Goal: Register for event/course

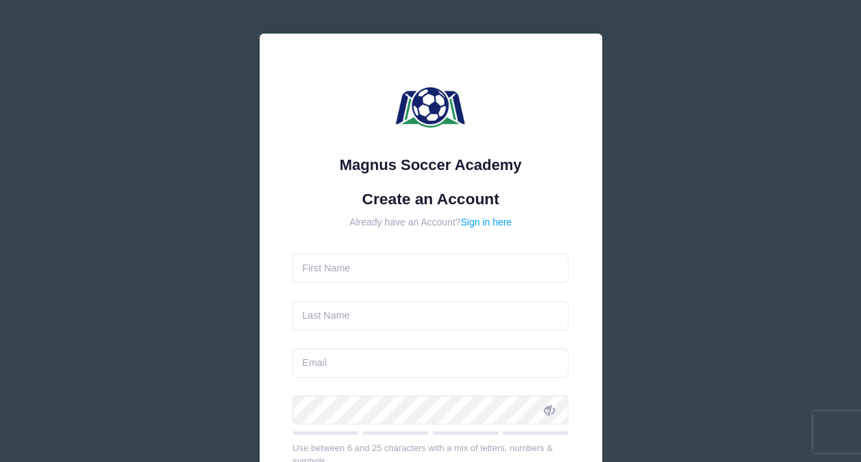
type input "Grace"
type input "[PERSON_NAME]"
type input "[EMAIL_ADDRESS][DOMAIN_NAME]"
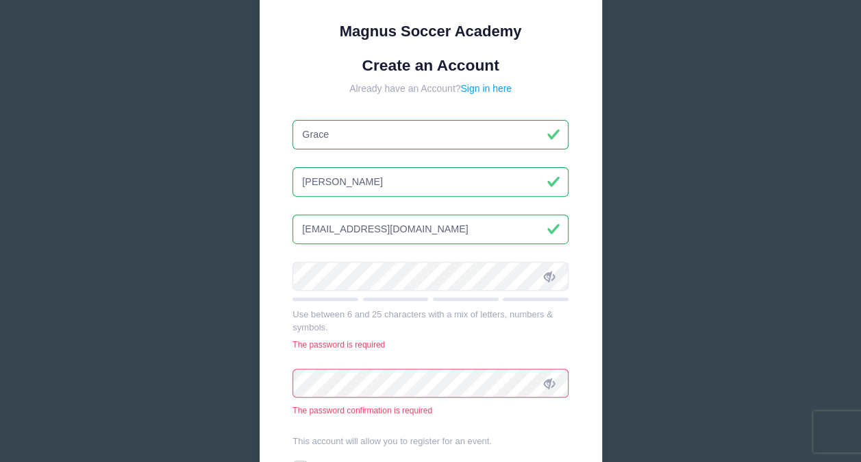
scroll to position [153, 0]
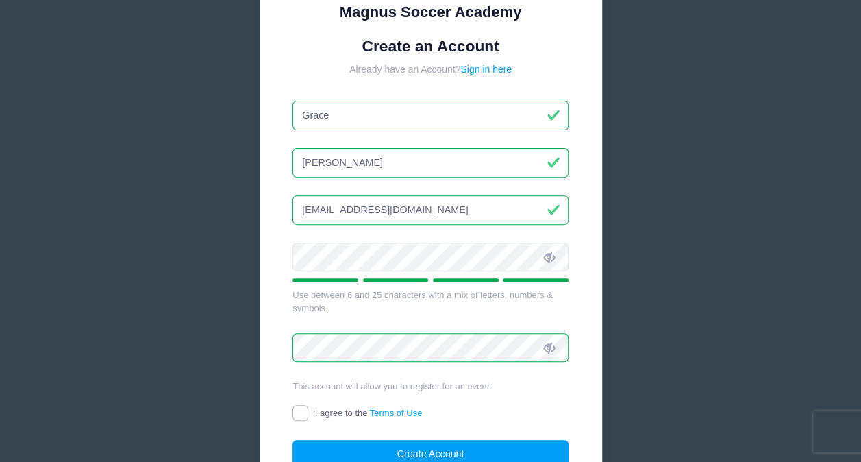
click at [299, 410] on input "I agree to the Terms of Use" at bounding box center [300, 413] width 16 height 16
checkbox input "true"
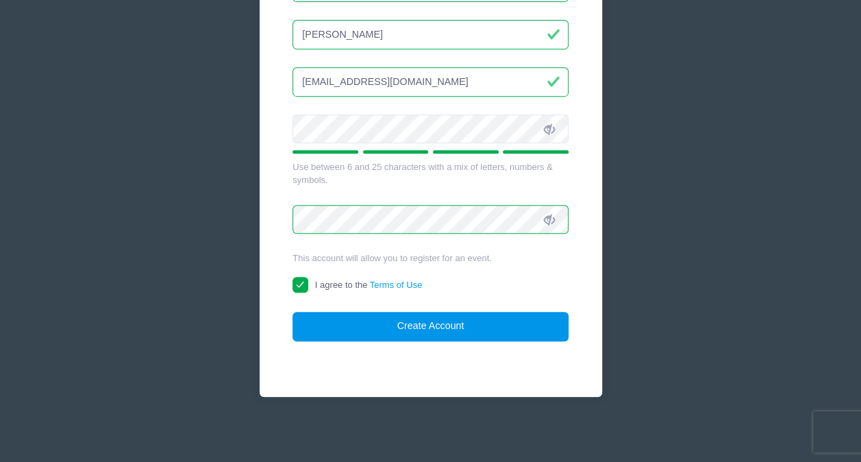
click at [431, 332] on button "Create Account" at bounding box center [430, 326] width 276 height 29
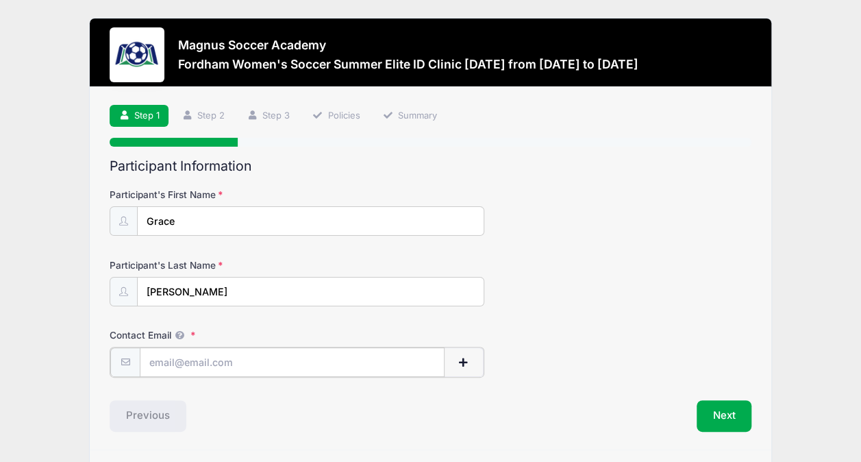
click at [294, 365] on input "Contact Email" at bounding box center [292, 361] width 304 height 29
type input "[EMAIL_ADDRESS][DOMAIN_NAME]"
click at [708, 408] on button "Next" at bounding box center [724, 415] width 55 height 32
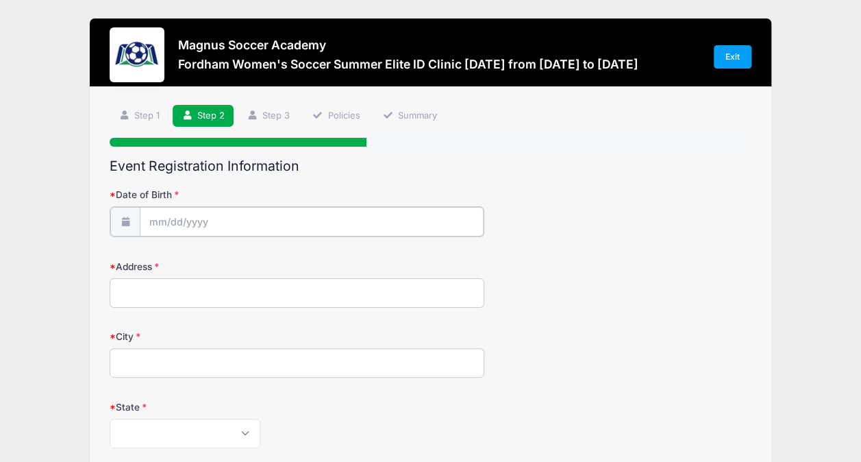
click at [306, 219] on input "Date of Birth" at bounding box center [311, 221] width 343 height 29
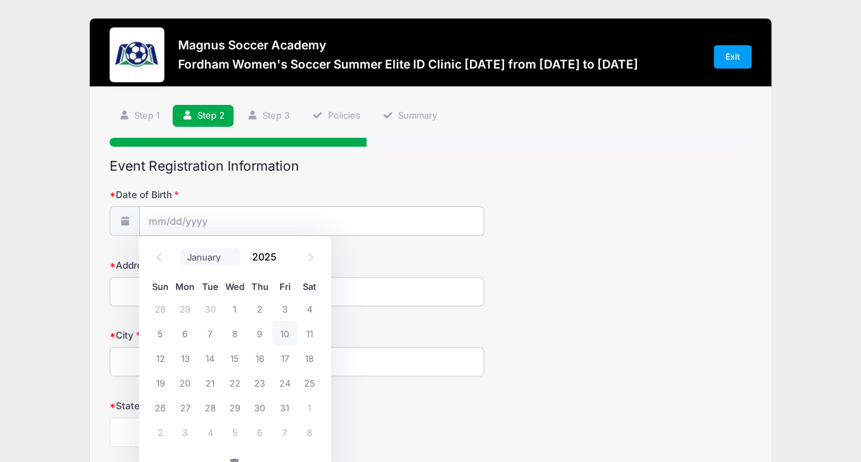
click at [208, 252] on select "January February March April May June July August September October November De…" at bounding box center [210, 257] width 61 height 18
select select "0"
click at [180, 248] on select "January February March April May June July August September October November De…" at bounding box center [210, 257] width 61 height 18
click at [277, 259] on input "2025" at bounding box center [267, 256] width 45 height 21
type input "2009"
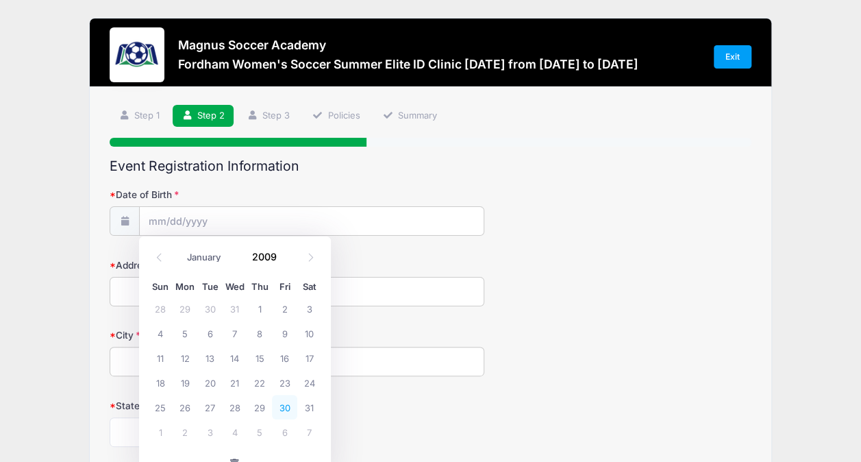
click at [289, 411] on span "30" at bounding box center [284, 407] width 25 height 25
type input "01/30/2009"
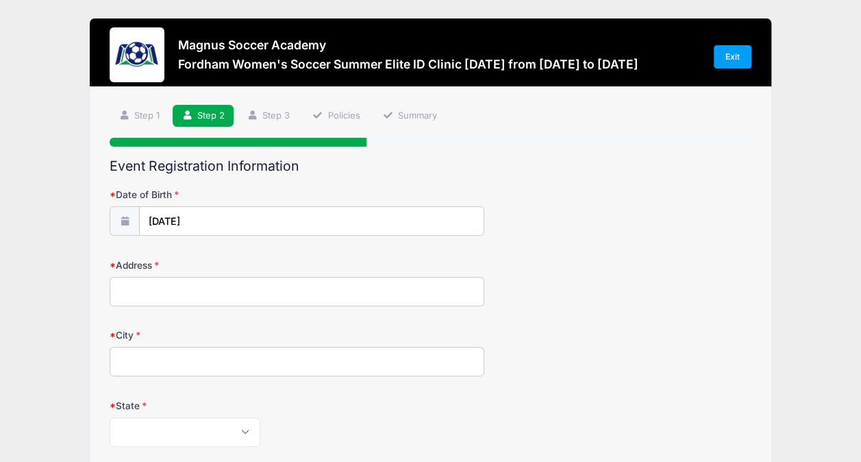
click at [236, 288] on input "Address" at bounding box center [297, 291] width 375 height 29
type input "6626 Annesbrook Pl SW"
type input "ocean isle beach"
select select "NC"
type input "28469"
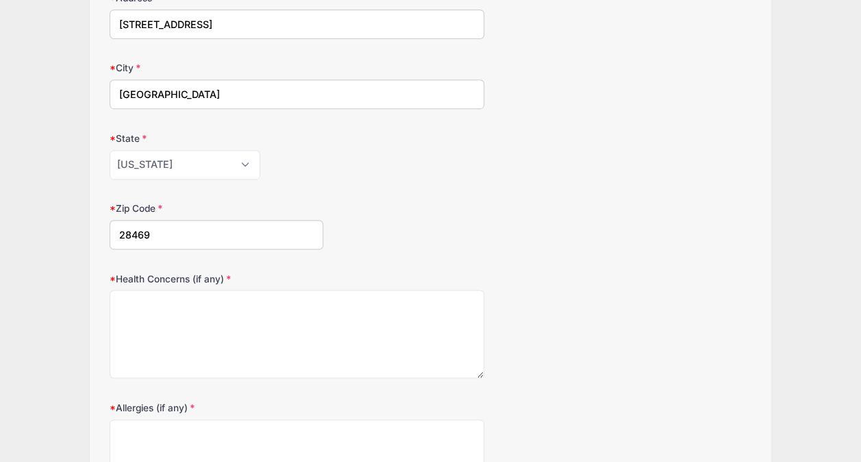
scroll to position [434, 0]
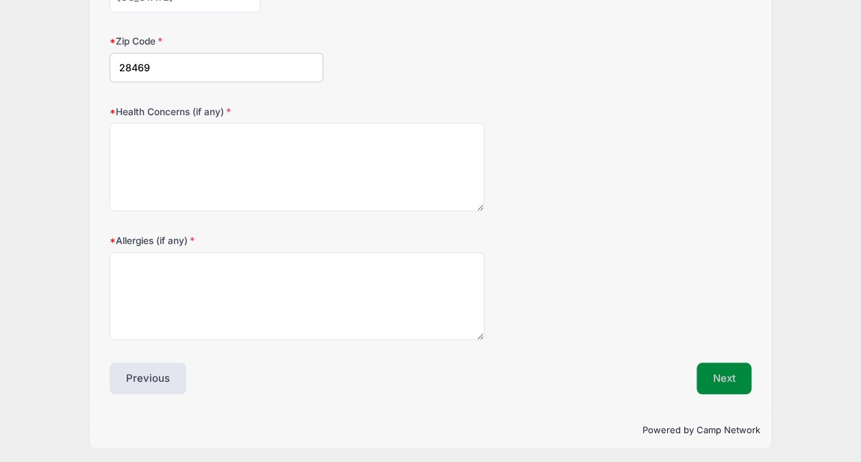
click at [722, 365] on button "Next" at bounding box center [724, 378] width 55 height 32
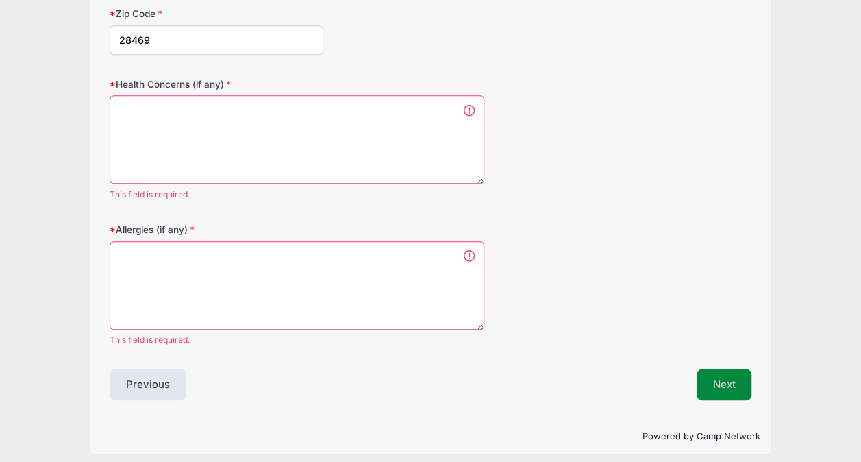
scroll to position [465, 0]
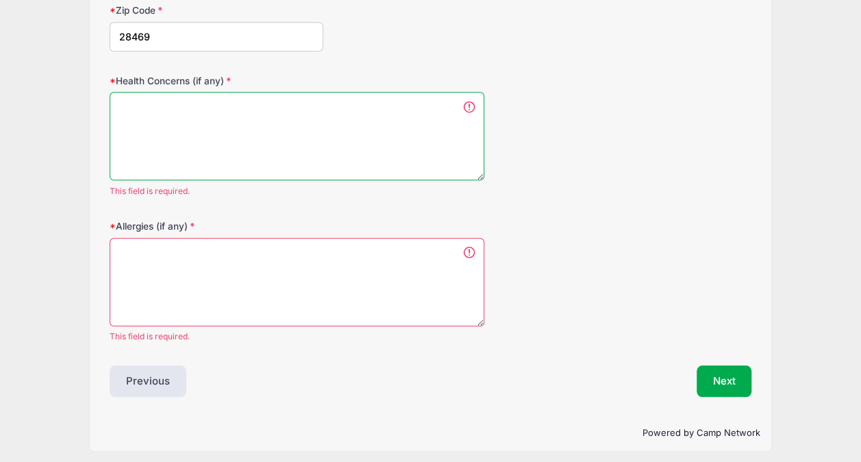
click at [337, 118] on textarea "Health Concerns (if any)" at bounding box center [297, 136] width 375 height 88
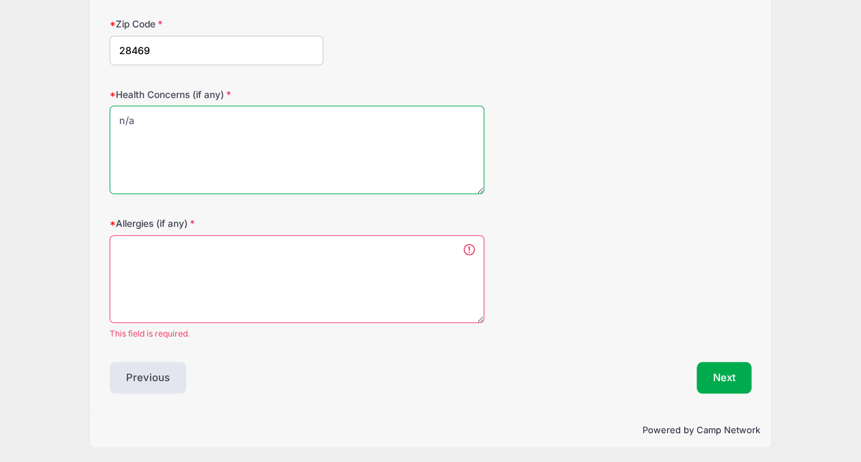
type textarea "n/a"
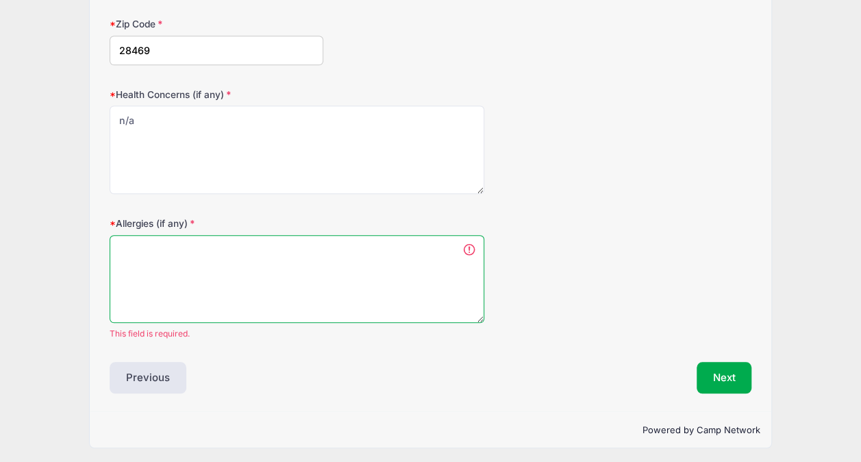
click at [292, 269] on textarea "Allergies (if any)" at bounding box center [297, 279] width 375 height 88
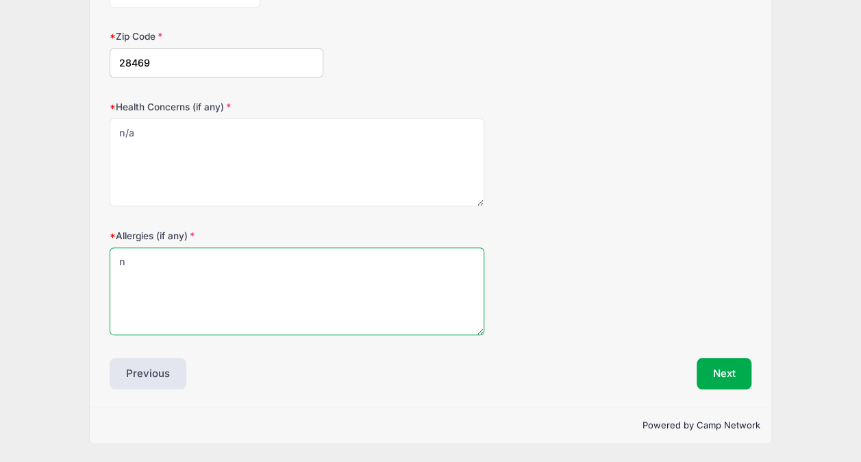
scroll to position [434, 0]
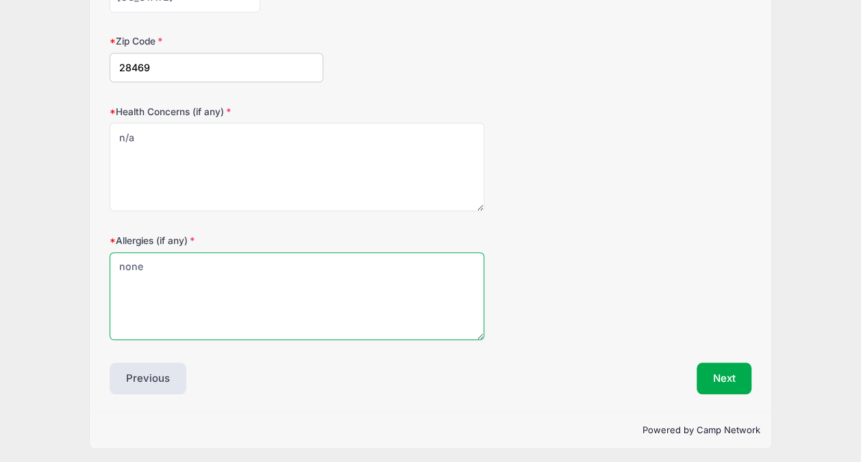
type textarea "none"
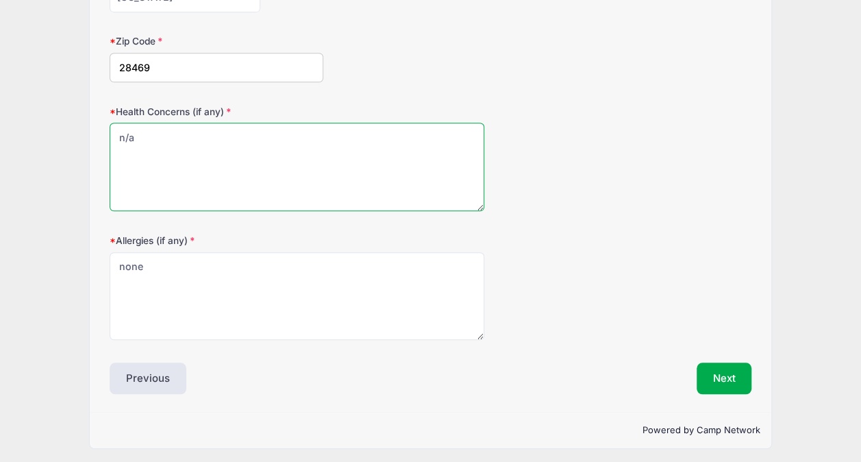
click at [227, 166] on textarea "n/a" at bounding box center [297, 167] width 375 height 88
type textarea "none"
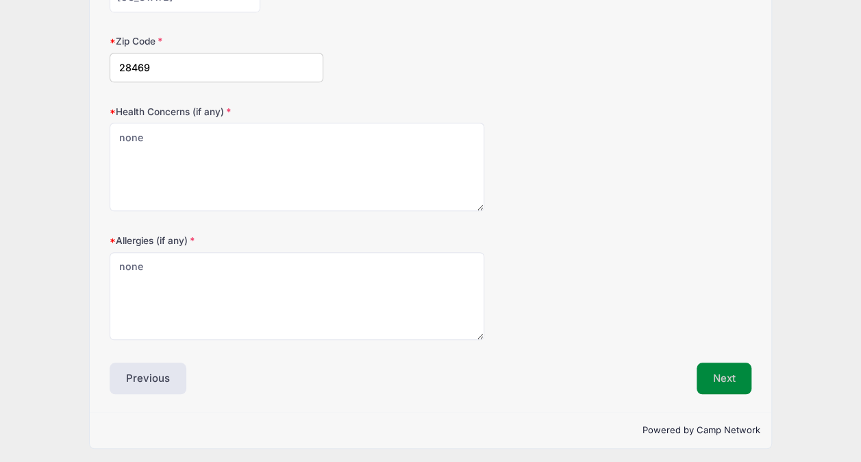
click at [734, 371] on button "Next" at bounding box center [724, 378] width 55 height 32
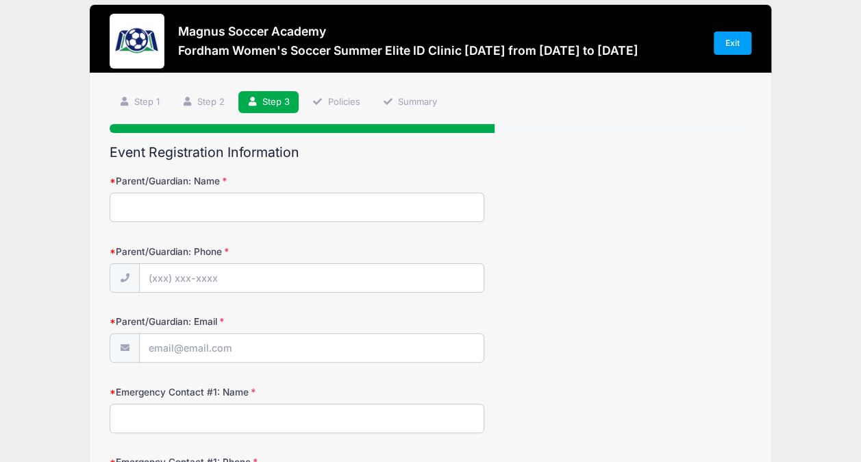
scroll to position [37, 0]
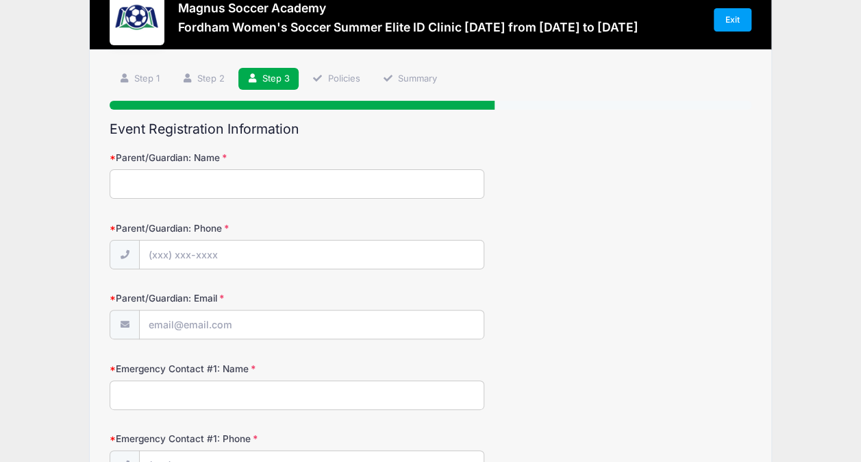
click at [312, 187] on input "Parent/Guardian: Name" at bounding box center [297, 183] width 375 height 29
type input "Paul Migliore"
click at [280, 251] on input "Parent/Guardian: Phone" at bounding box center [311, 254] width 343 height 29
type input "(516) 448-8857"
click at [237, 330] on input "Parent/Guardian: Email" at bounding box center [311, 324] width 343 height 29
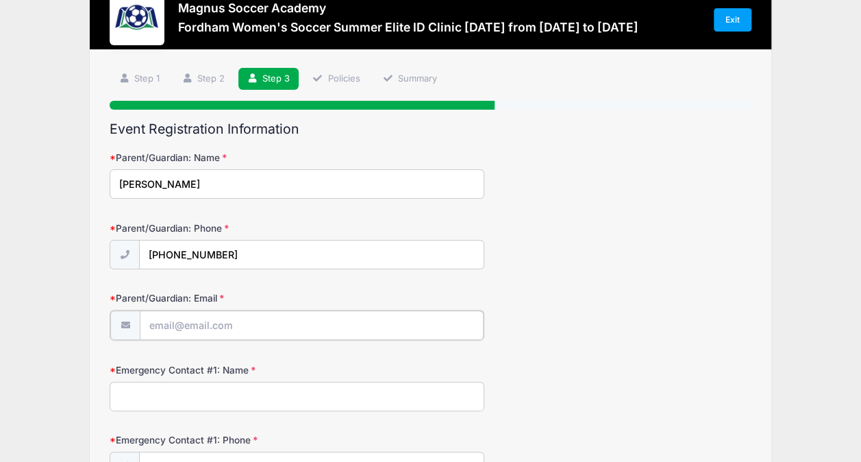
type input "paulmigliore55@gmail.com"
click at [221, 397] on input "Emergency Contact #1: Name" at bounding box center [297, 394] width 375 height 29
type input "P"
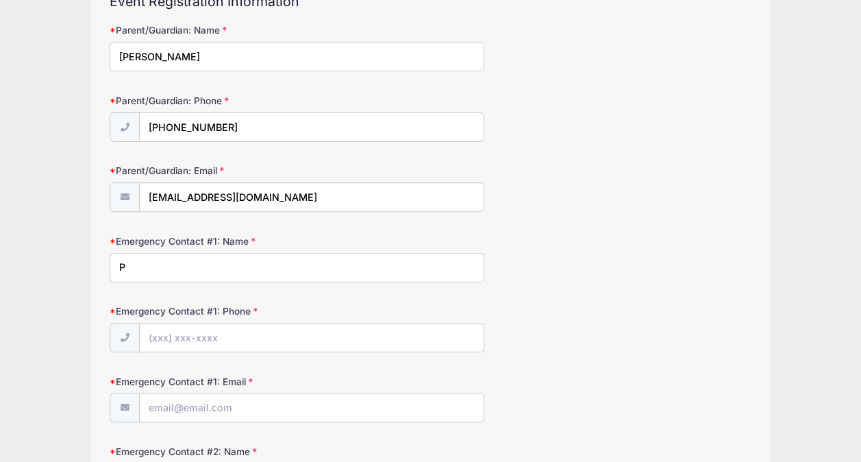
scroll to position [164, 0]
type input "L"
type input "Laura Napolitano"
click at [185, 345] on input "Emergency Contact #1: Phone" at bounding box center [311, 338] width 343 height 29
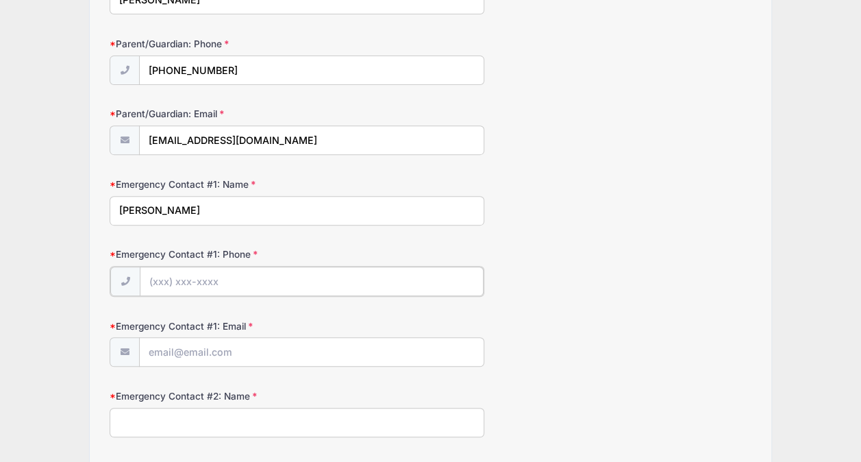
scroll to position [221, 0]
click at [182, 353] on input "Emergency Contact #1: Email" at bounding box center [311, 351] width 343 height 29
type input "nappilaura@optonline.net"
click at [175, 285] on input "Emergency Contact #1: Phone" at bounding box center [311, 281] width 343 height 29
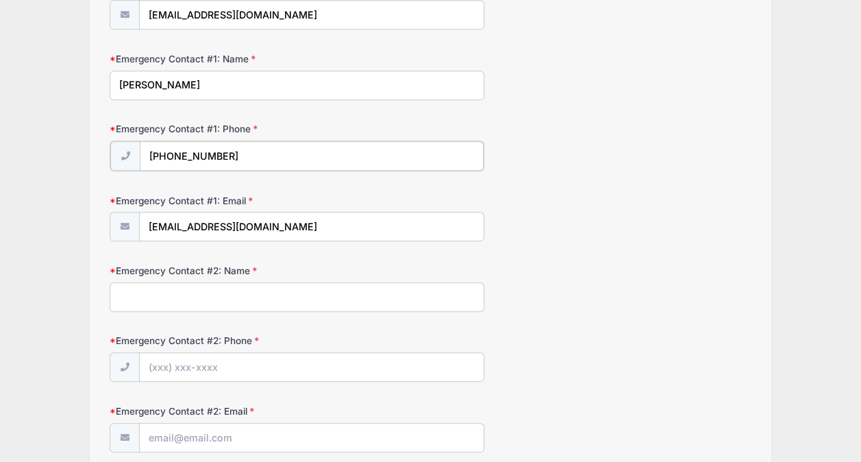
scroll to position [347, 0]
type input "(516) 770-0598"
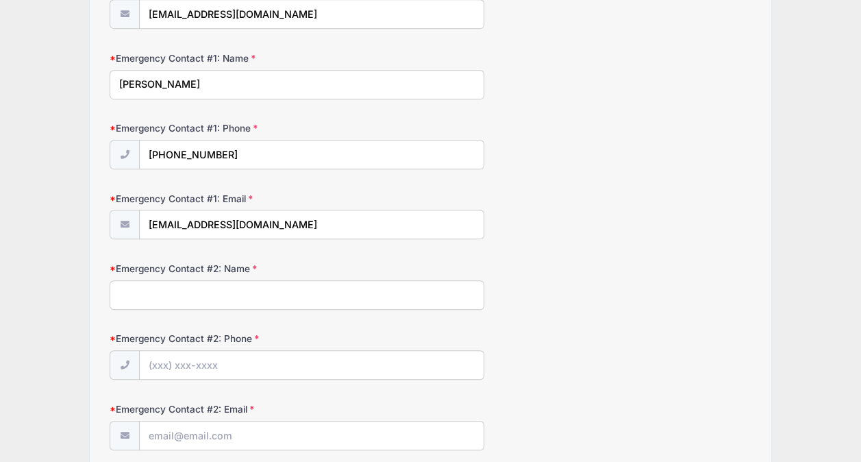
click at [192, 297] on input "Emergency Contact #2: Name" at bounding box center [297, 294] width 375 height 29
type input "Paul Migliore"
click at [155, 357] on input "Emergency Contact #2: Phone" at bounding box center [311, 365] width 343 height 29
type input "(9"
type input "(516) 448-8857"
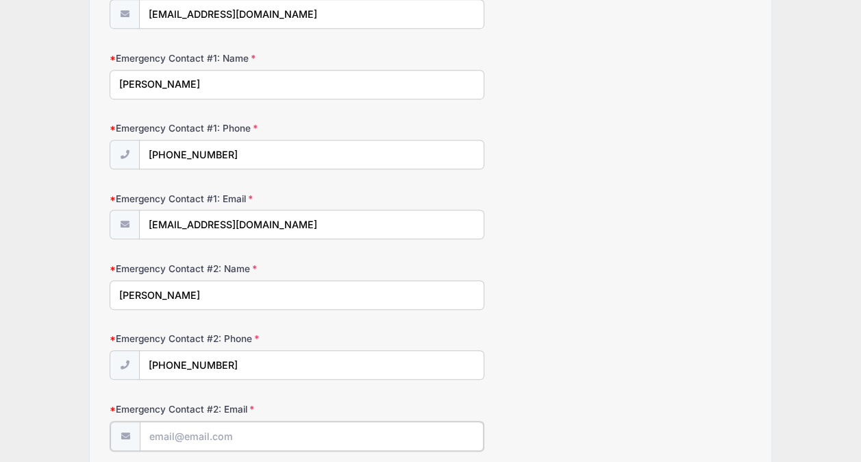
click at [196, 440] on input "Emergency Contact #2: Email" at bounding box center [311, 435] width 343 height 29
type input "paulmigliore55@gmail.com"
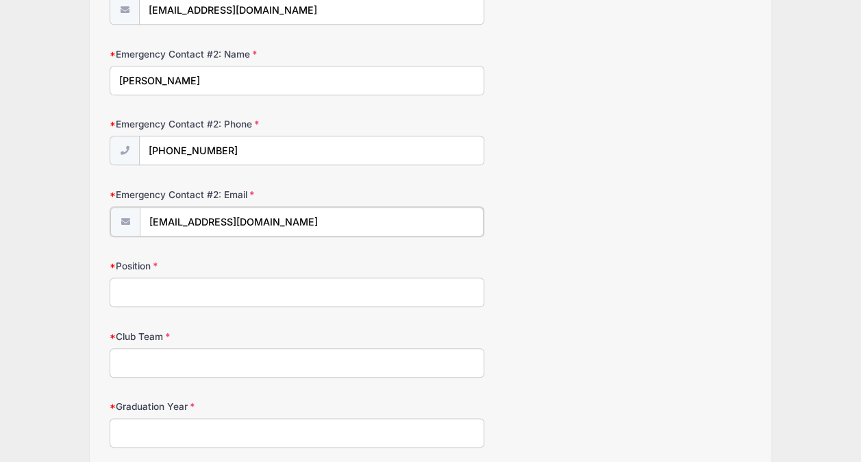
scroll to position [562, 0]
click at [203, 292] on input "Position" at bounding box center [297, 289] width 375 height 29
click at [197, 288] on input "Center Forward, Left wing" at bounding box center [297, 289] width 375 height 29
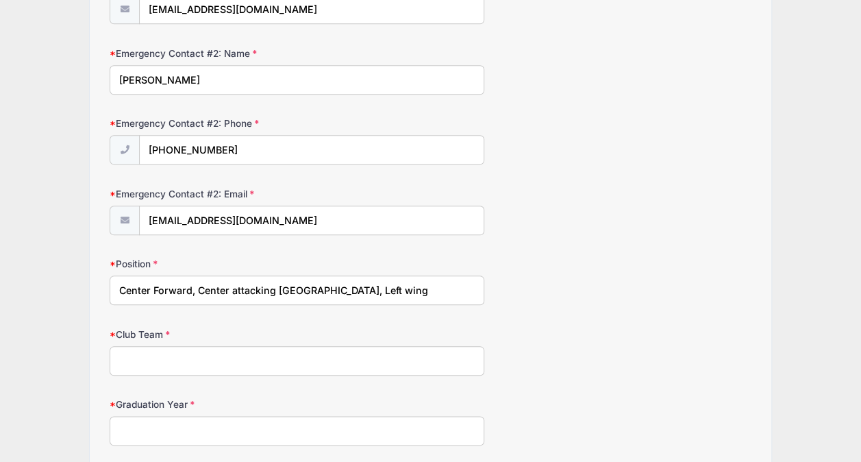
type input "Center Forward, Center attacking midfield, Left wing"
click at [219, 360] on input "Club Team" at bounding box center [297, 360] width 375 height 29
click at [253, 356] on input "Wilmington Hammerheads FC ECNL regional 2009" at bounding box center [297, 360] width 375 height 29
click at [245, 355] on input "Wilmington Hammerheads FC ECNL regional 2009" at bounding box center [297, 360] width 375 height 29
click at [262, 363] on input "Wilmington Hammerheads FC ECNL regional 2009" at bounding box center [297, 360] width 375 height 29
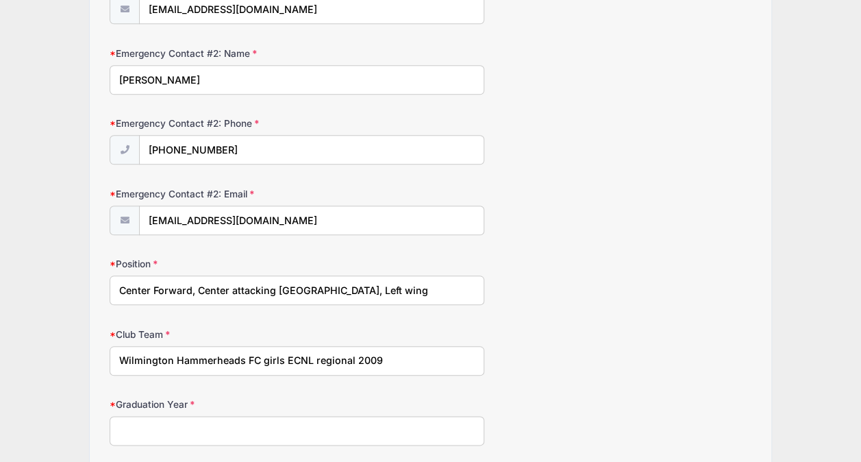
type input "Wilmington Hammerheads FC girls ECNL regional 2009"
click at [266, 419] on input "Graduation Year" at bounding box center [297, 430] width 375 height 29
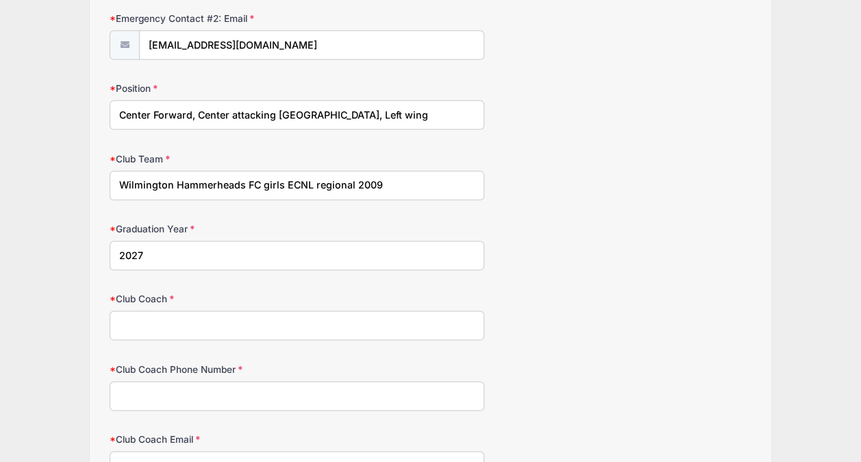
scroll to position [745, 0]
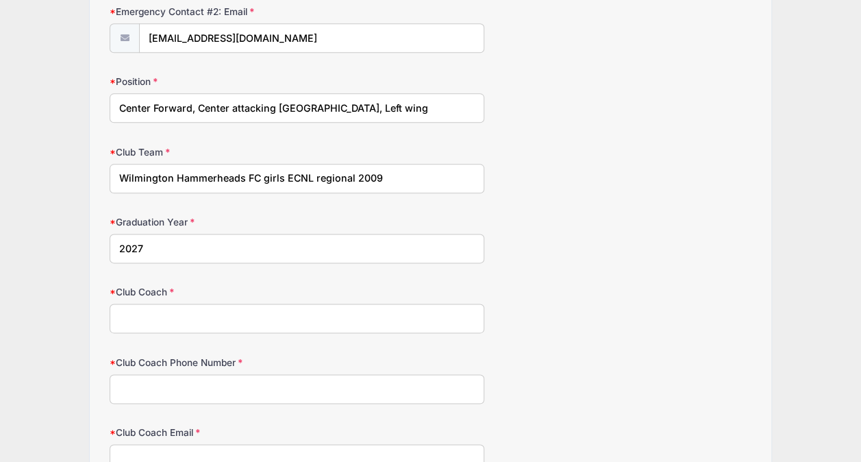
type input "2027"
click at [196, 310] on input "Club Coach" at bounding box center [297, 317] width 375 height 29
type input "Chad Medcalfe"
click at [141, 375] on input "Club Coach Phone Number" at bounding box center [297, 388] width 375 height 29
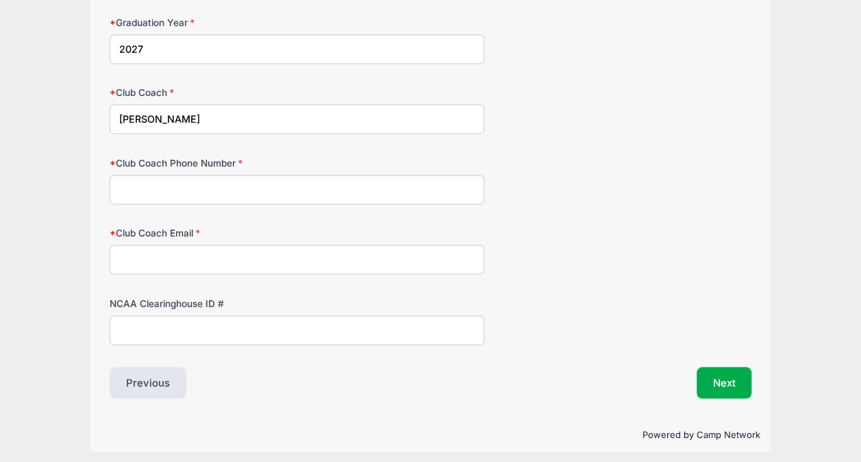
click at [186, 323] on input "NCAA Clearinghouse ID #" at bounding box center [297, 329] width 375 height 29
click at [166, 262] on input "Club Coach Email" at bounding box center [297, 259] width 375 height 29
click at [227, 178] on input "Club Coach Phone Number" at bounding box center [297, 189] width 375 height 29
type input "n/a"
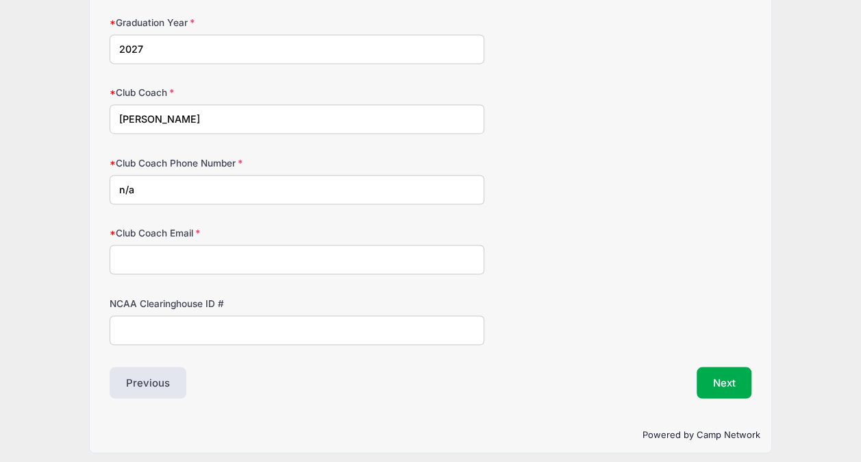
click at [221, 254] on input "Club Coach Email" at bounding box center [297, 259] width 375 height 29
type input "n/a"
click at [723, 367] on button "Next" at bounding box center [724, 382] width 55 height 32
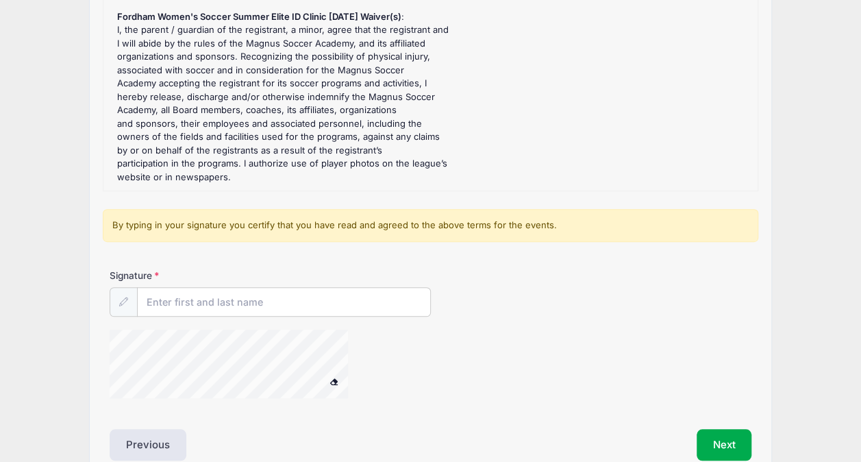
scroll to position [276, 0]
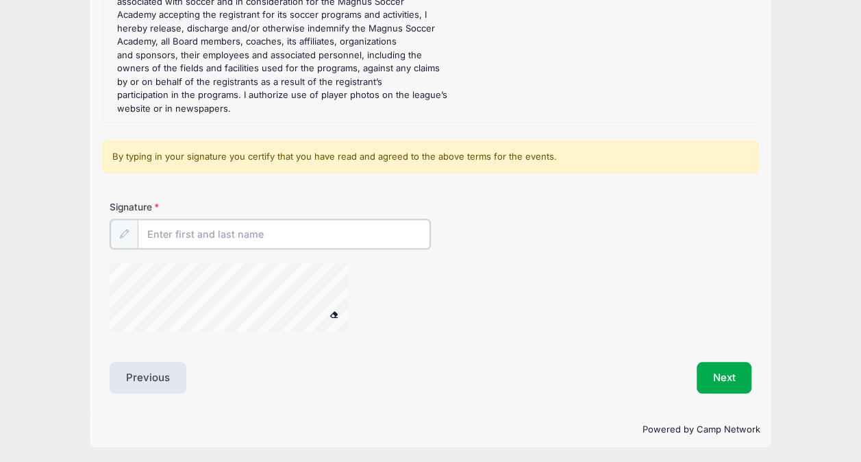
click at [351, 230] on input "Signature" at bounding box center [284, 233] width 292 height 29
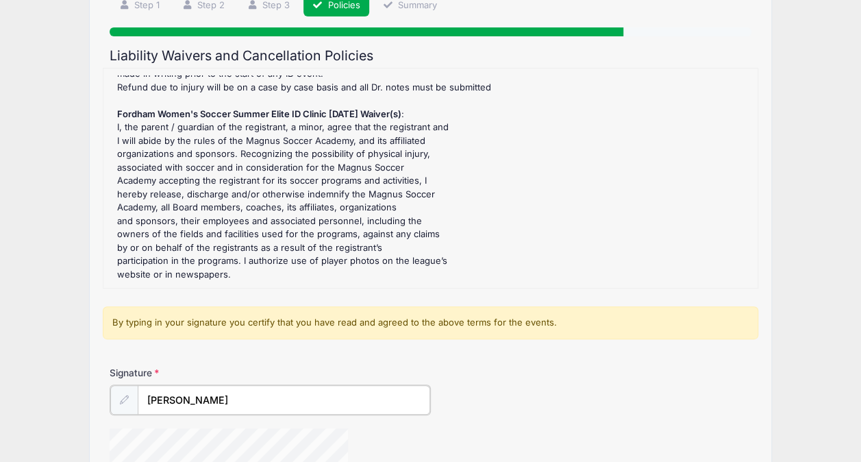
scroll to position [277, 0]
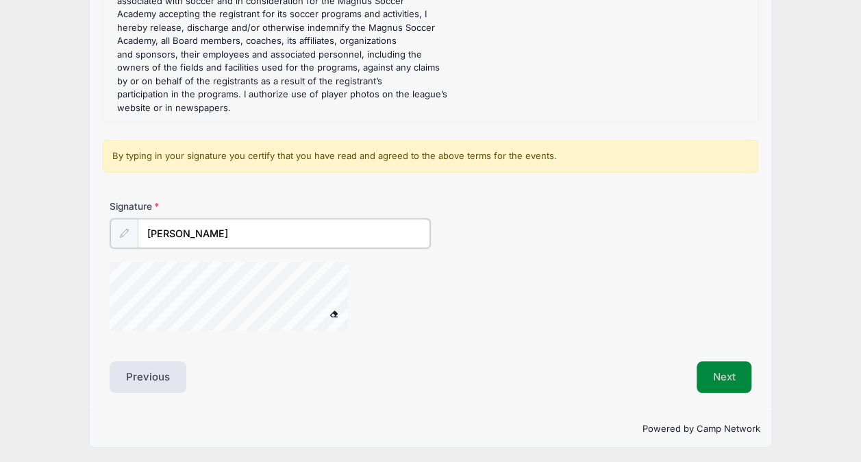
type input "Paul Migliore"
click at [705, 373] on button "Next" at bounding box center [724, 376] width 55 height 32
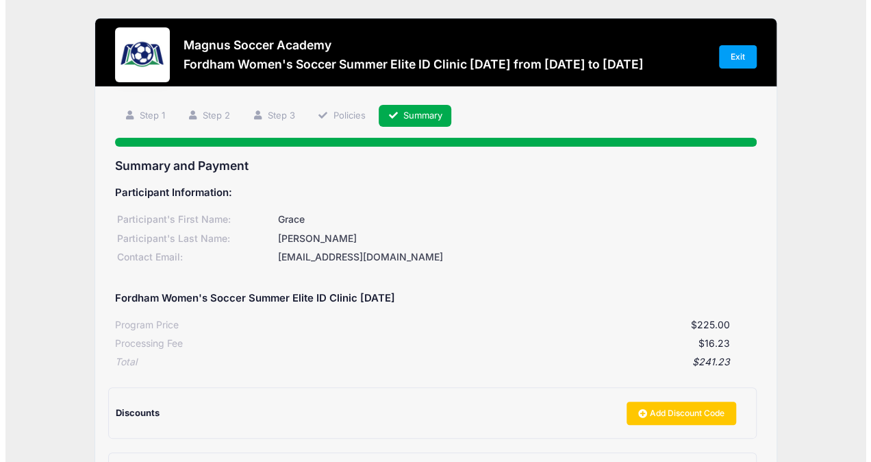
scroll to position [188, 0]
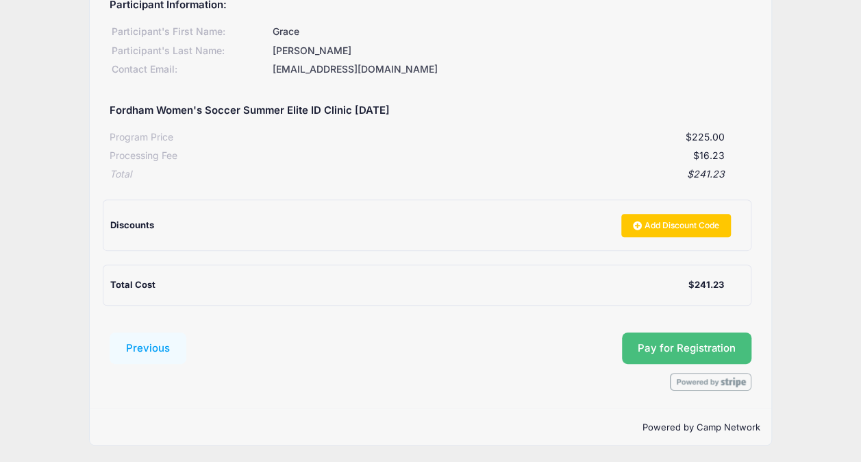
click at [654, 351] on button "Pay for Registration" at bounding box center [687, 348] width 130 height 32
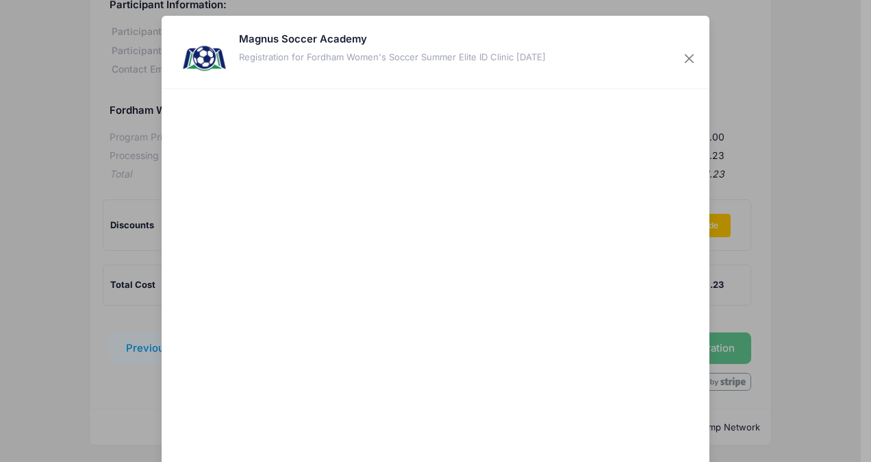
scroll to position [88, 0]
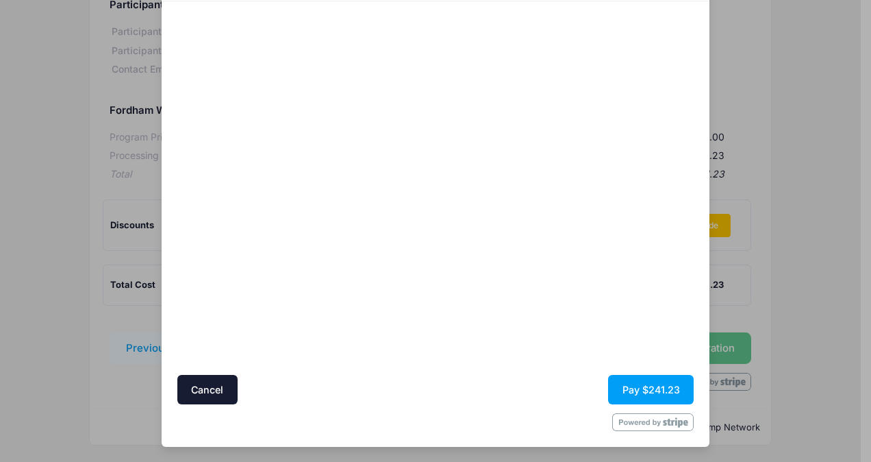
click at [587, 303] on div at bounding box center [569, 188] width 252 height 360
click at [614, 390] on button "Pay $241.23" at bounding box center [651, 389] width 86 height 29
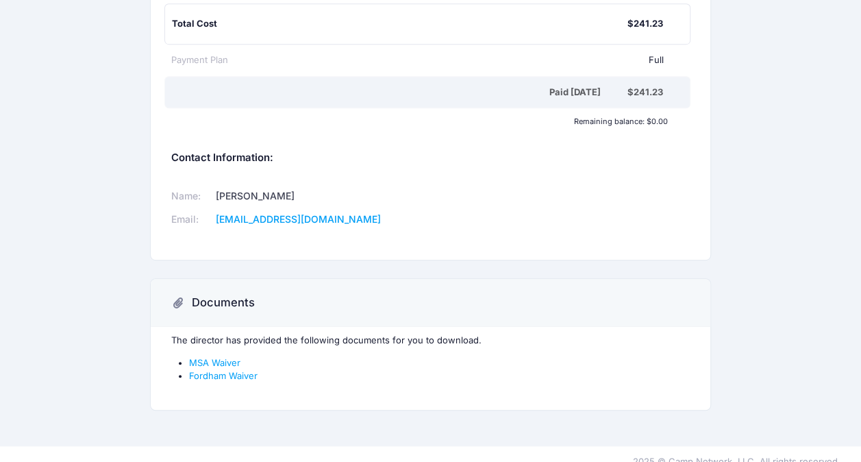
scroll to position [346, 0]
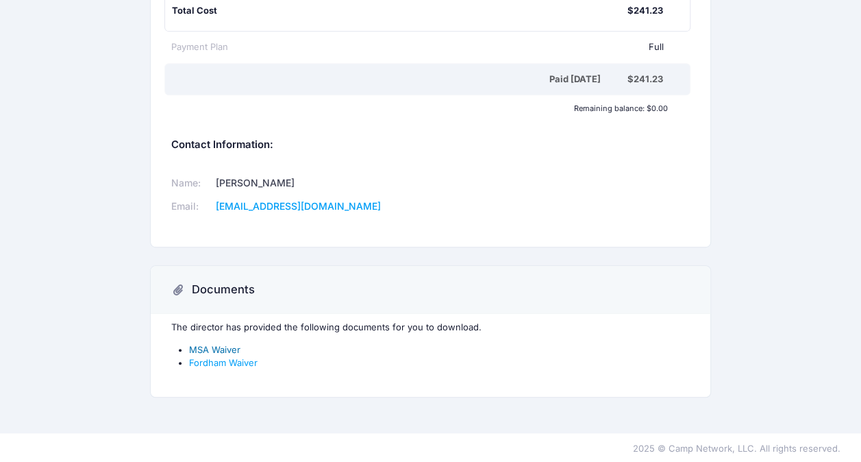
click at [205, 347] on link "MSA Waiver" at bounding box center [214, 349] width 51 height 11
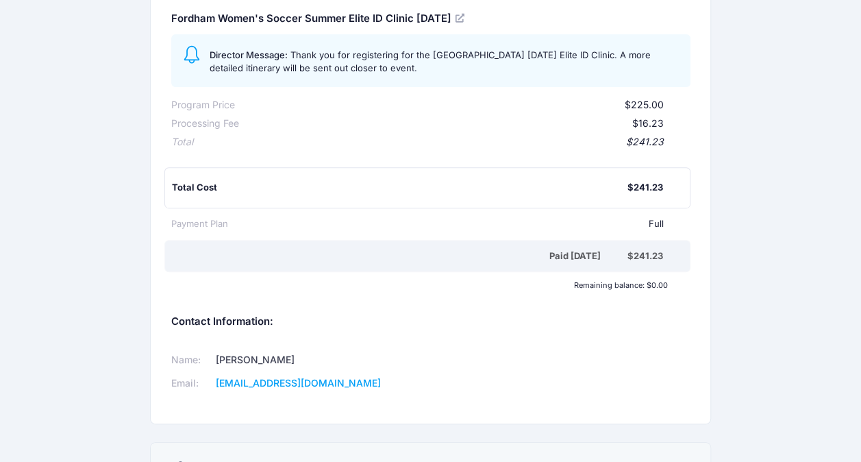
scroll to position [0, 0]
